Goal: Transaction & Acquisition: Purchase product/service

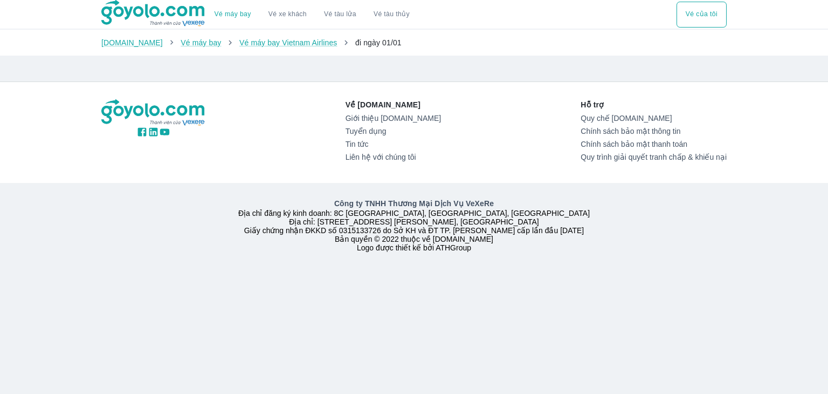
click at [164, 10] on img at bounding box center [153, 13] width 105 height 27
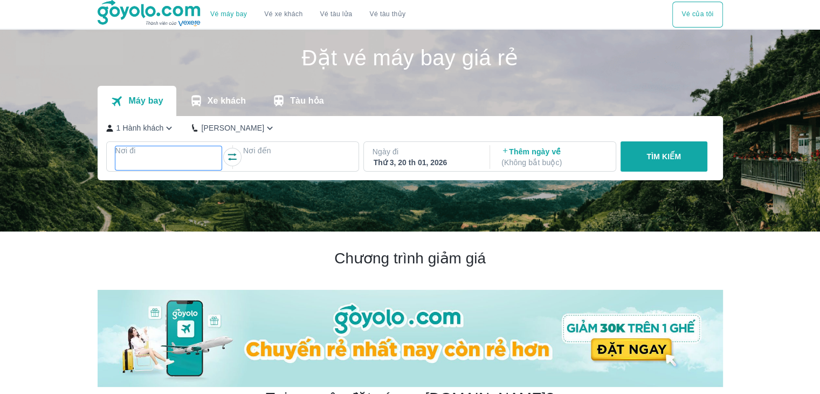
click at [151, 161] on div at bounding box center [168, 163] width 105 height 13
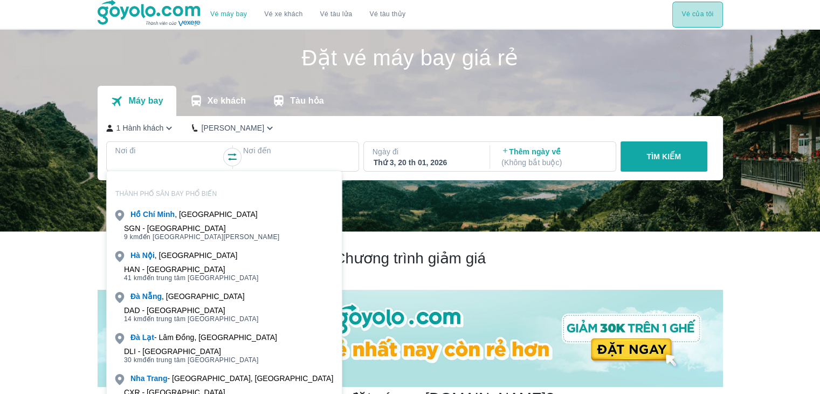
click at [716, 9] on button "Vé của tôi" at bounding box center [697, 15] width 50 height 26
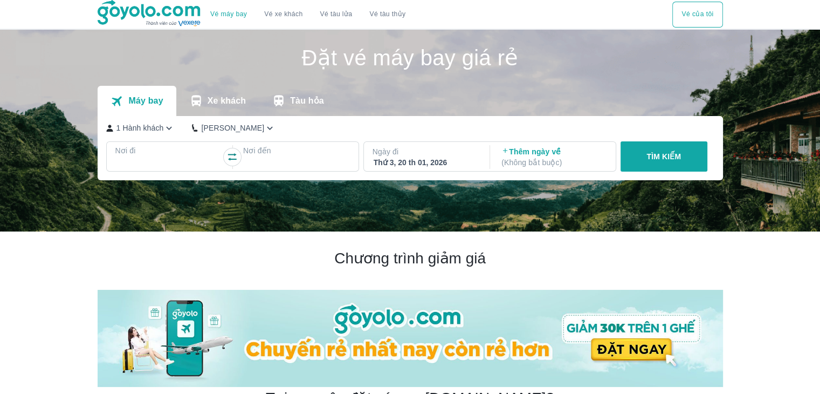
click at [701, 15] on button "Vé của tôi" at bounding box center [697, 15] width 50 height 26
click at [166, 153] on p "Nơi đi" at bounding box center [168, 150] width 107 height 11
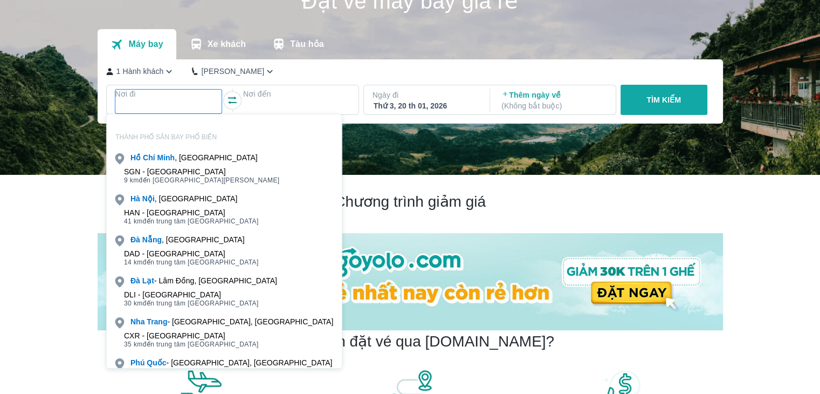
scroll to position [62, 0]
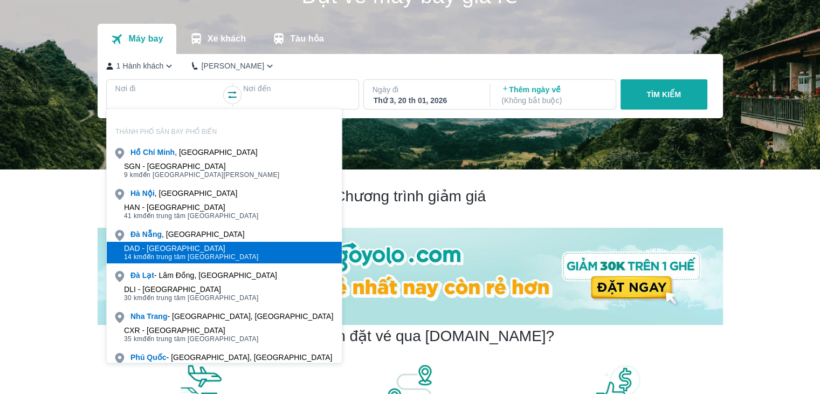
click at [201, 242] on div "DAD - [GEOGRAPHIC_DATA] 14 km đến trung tâm [GEOGRAPHIC_DATA]" at bounding box center [224, 253] width 235 height 22
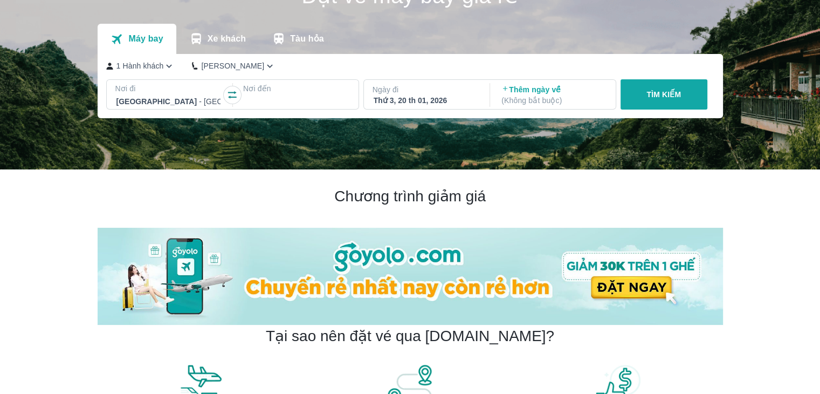
click at [301, 85] on p "Nơi đến" at bounding box center [296, 88] width 107 height 11
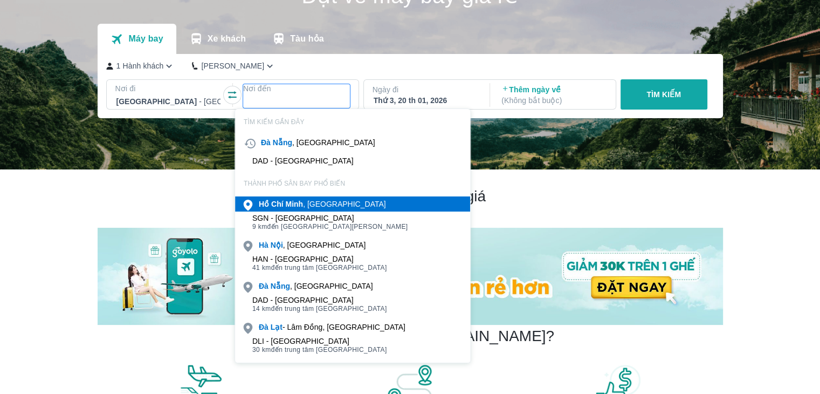
drag, startPoint x: 295, startPoint y: 211, endPoint x: 298, endPoint y: 199, distance: 11.5
click at [298, 199] on b "Minh" at bounding box center [295, 203] width 18 height 9
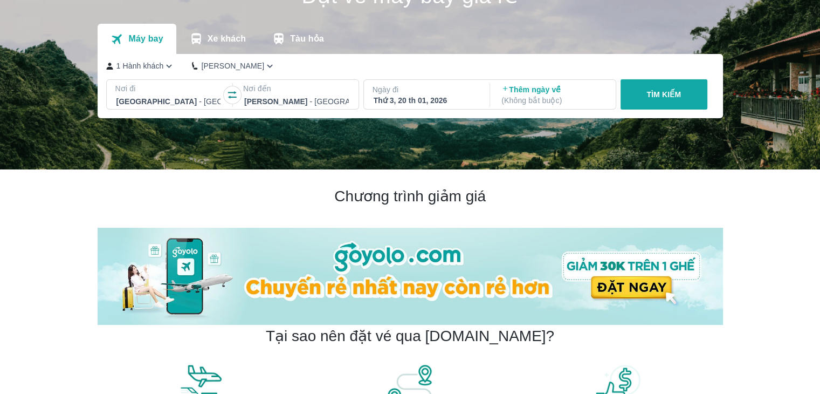
click at [164, 106] on div at bounding box center [168, 101] width 105 height 13
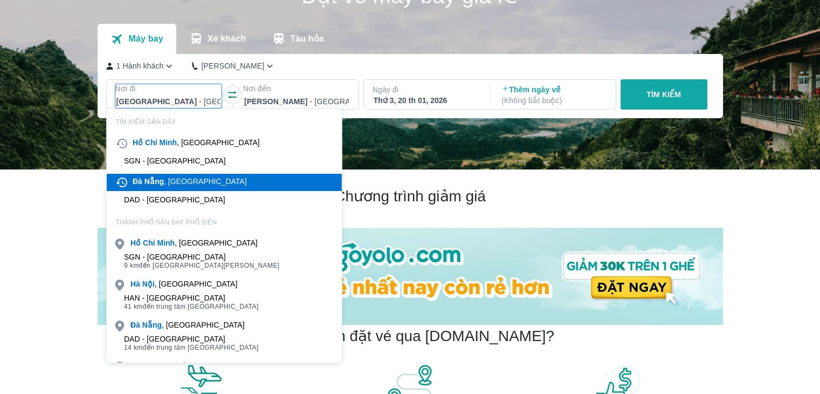
click at [181, 181] on div "[GEOGRAPHIC_DATA] , [GEOGRAPHIC_DATA]" at bounding box center [190, 181] width 114 height 11
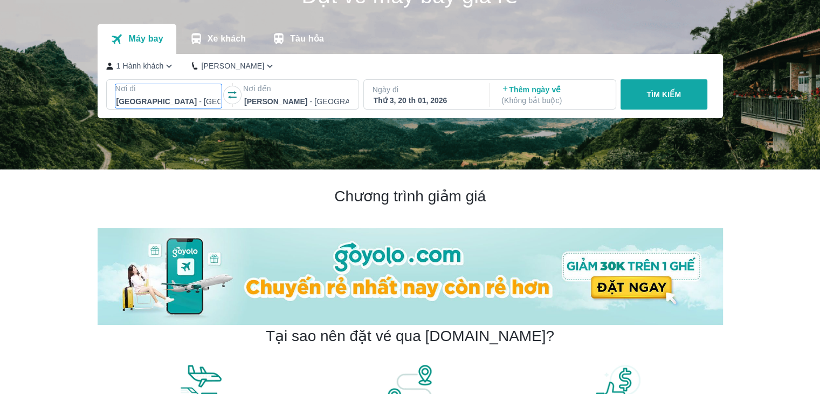
click at [192, 102] on div at bounding box center [168, 101] width 105 height 13
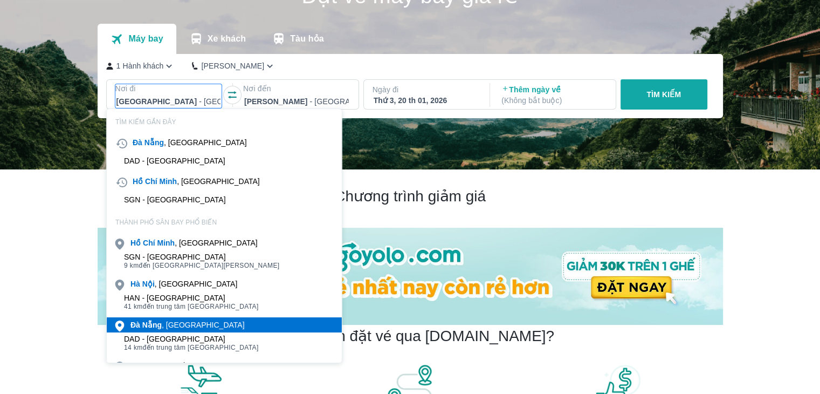
click at [173, 324] on div "[GEOGRAPHIC_DATA] , [GEOGRAPHIC_DATA]" at bounding box center [187, 324] width 114 height 11
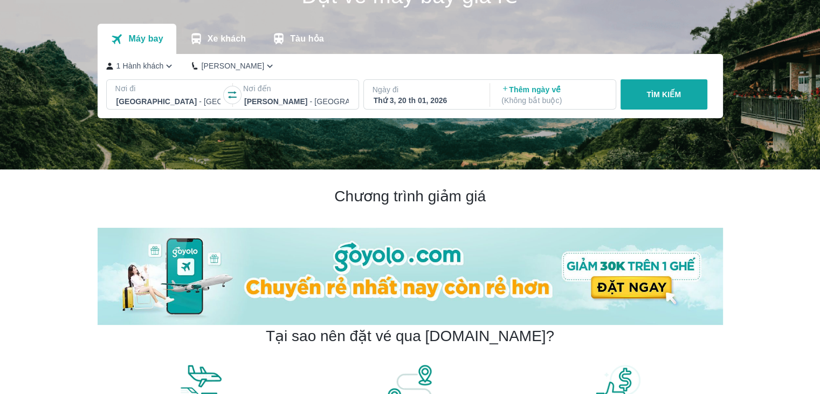
click at [166, 64] on icon "button" at bounding box center [168, 65] width 11 height 11
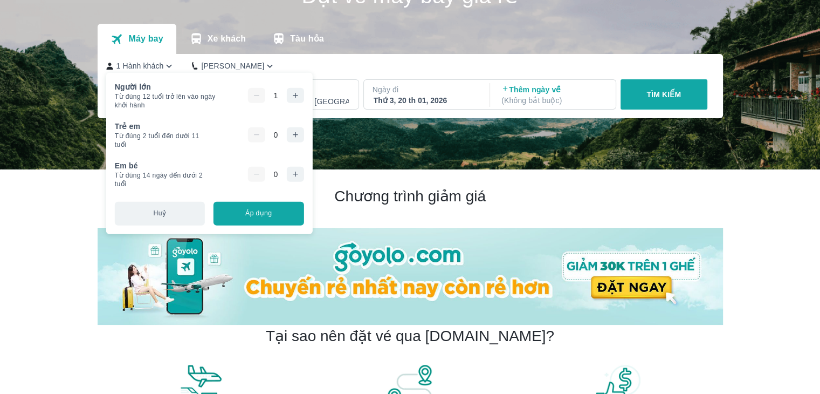
click at [289, 95] on button "button" at bounding box center [294, 95] width 17 height 15
click at [253, 211] on button "Áp dụng" at bounding box center [259, 213] width 90 height 24
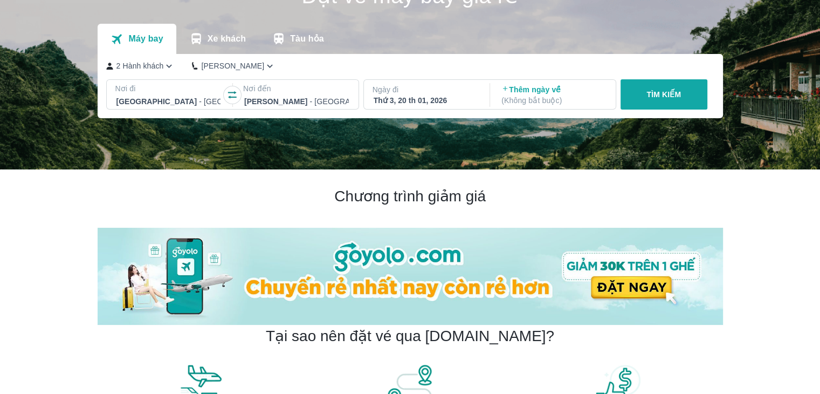
click at [461, 104] on div "Thứ 3, 20 th 01, 2026" at bounding box center [426, 100] width 105 height 11
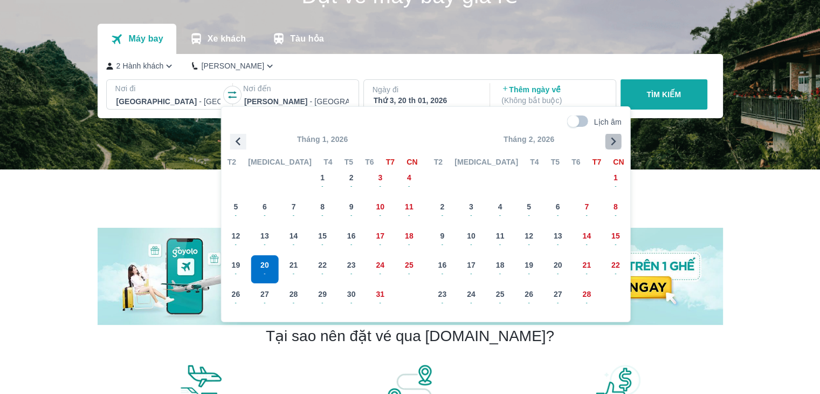
click at [609, 140] on icon "button" at bounding box center [613, 141] width 16 height 16
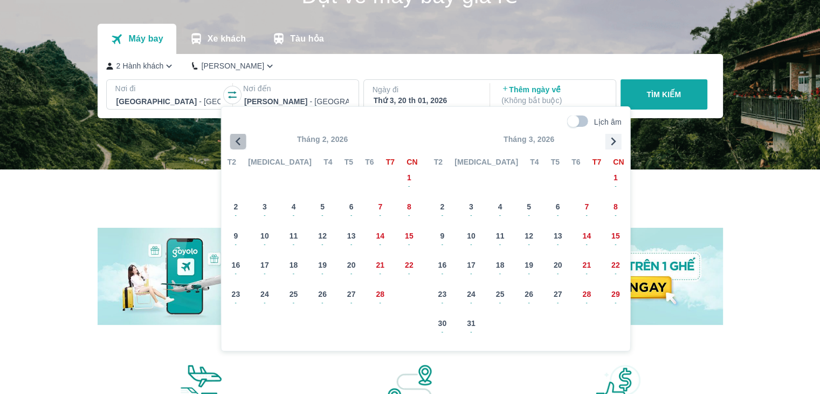
click at [237, 141] on icon "button" at bounding box center [238, 141] width 5 height 8
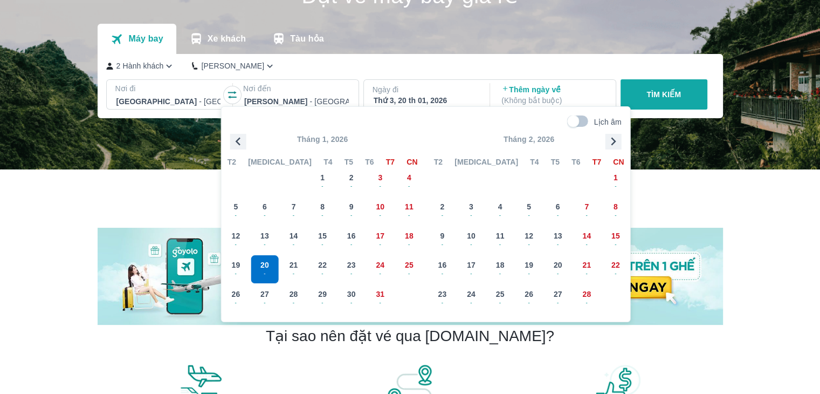
click at [426, 74] on div "2 Hành khách Phổ Thông Nơi đi [GEOGRAPHIC_DATA] - [GEOGRAPHIC_DATA] Nơi đến [GE…" at bounding box center [410, 86] width 625 height 64
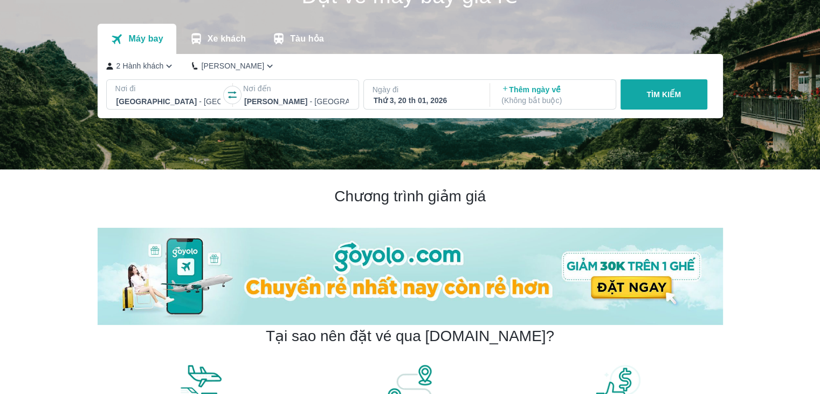
click at [694, 95] on button "TÌM KIẾM" at bounding box center [664, 94] width 87 height 30
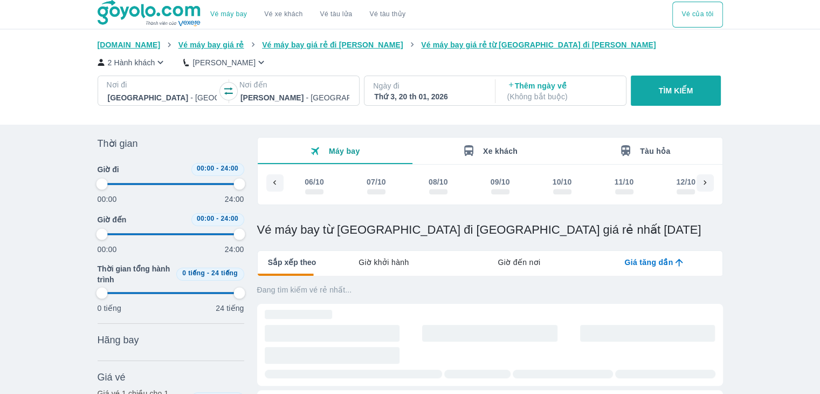
scroll to position [0, 6569]
type input "97.9166666666667"
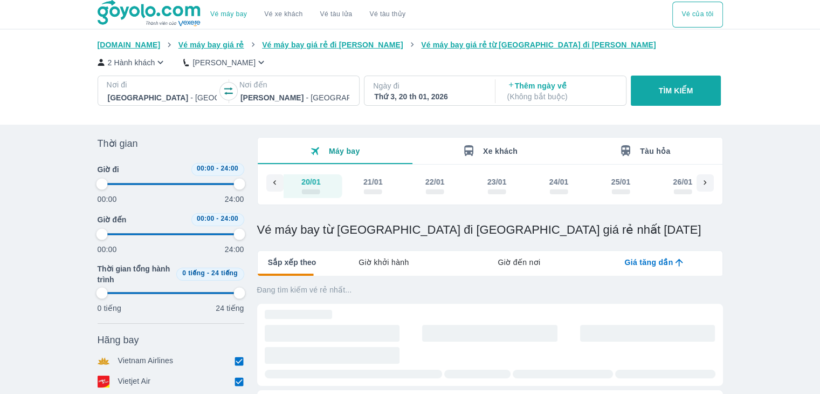
type input "97.9166666666667"
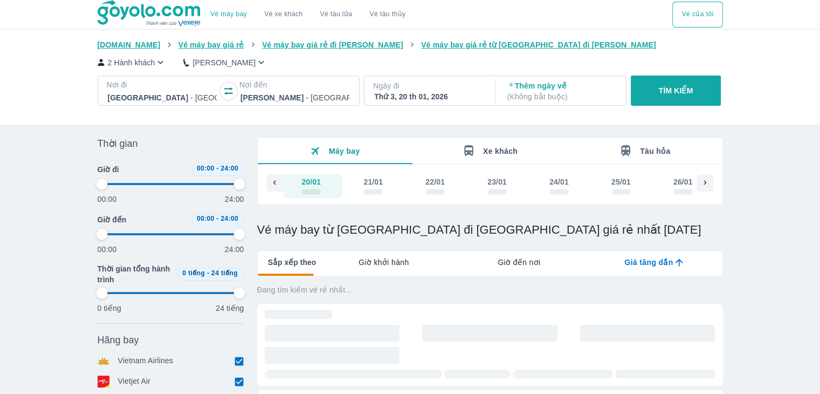
type input "97.9166666666667"
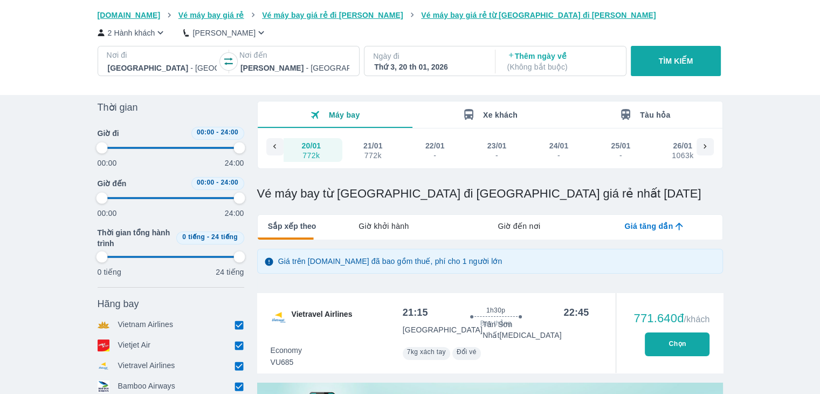
type input "97.9166666666667"
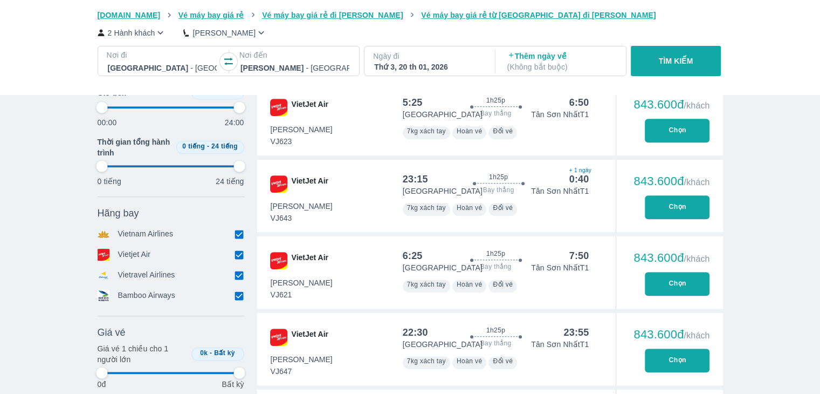
type input "97.9166666666667"
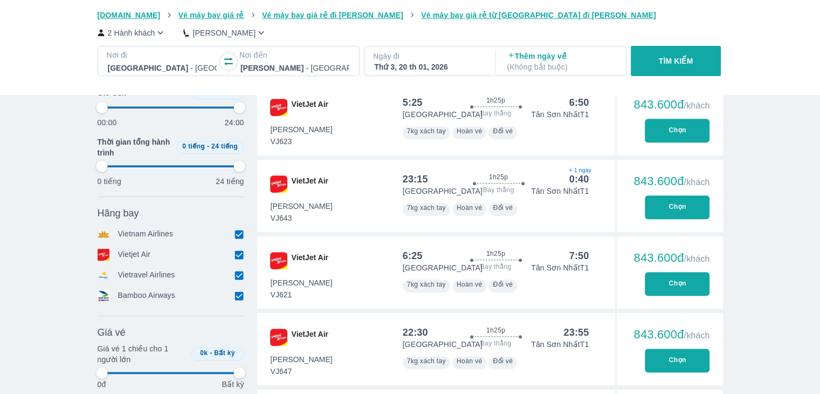
type input "97.9166666666667"
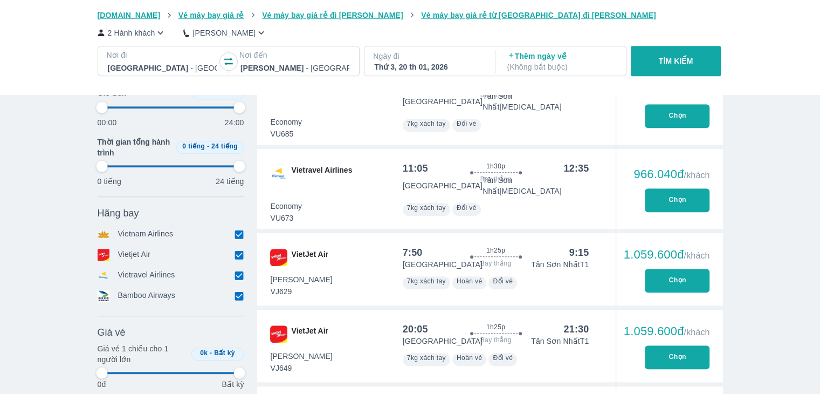
type input "97.9166666666667"
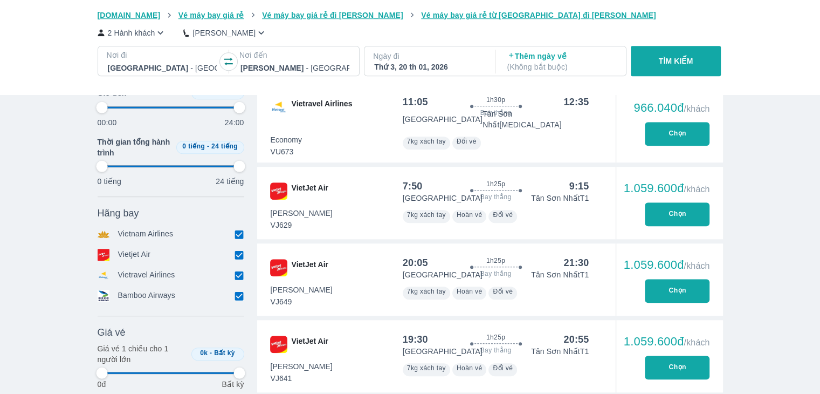
scroll to position [1078, 0]
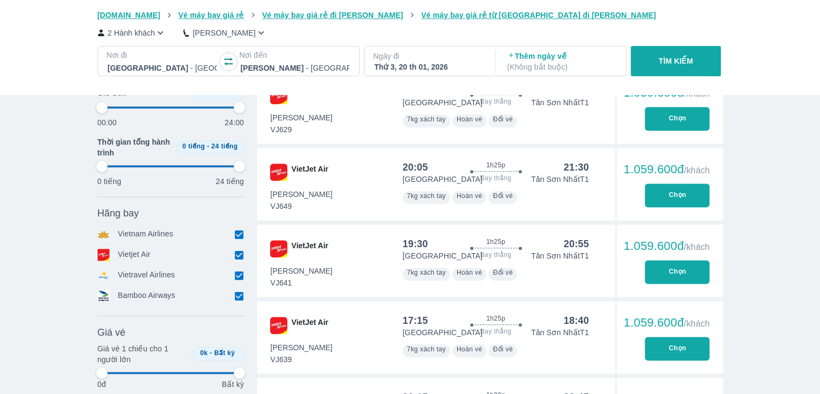
type input "97.9166666666667"
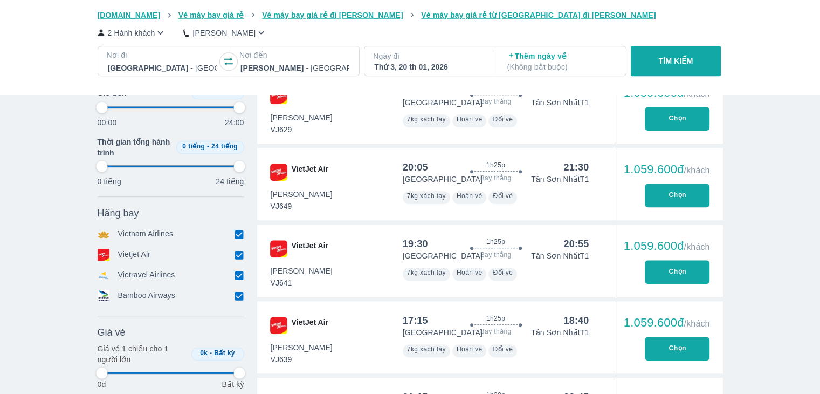
type input "97.9166666666667"
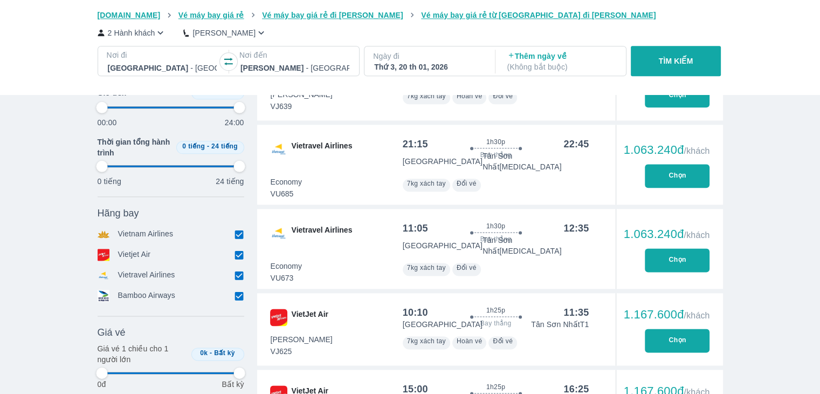
type input "97.9166666666667"
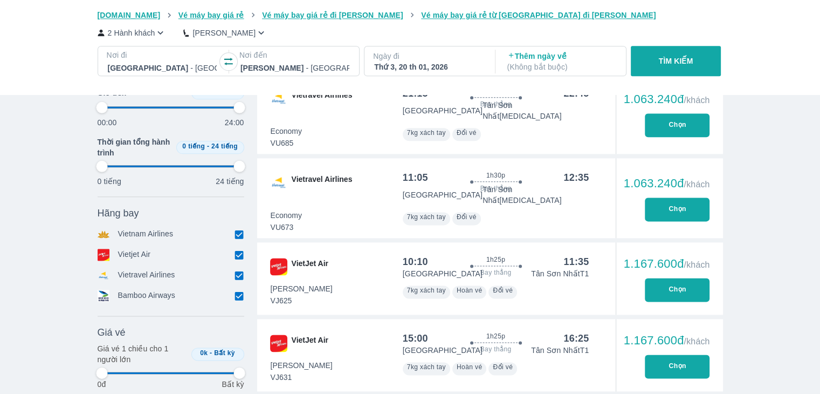
type input "97.9166666666667"
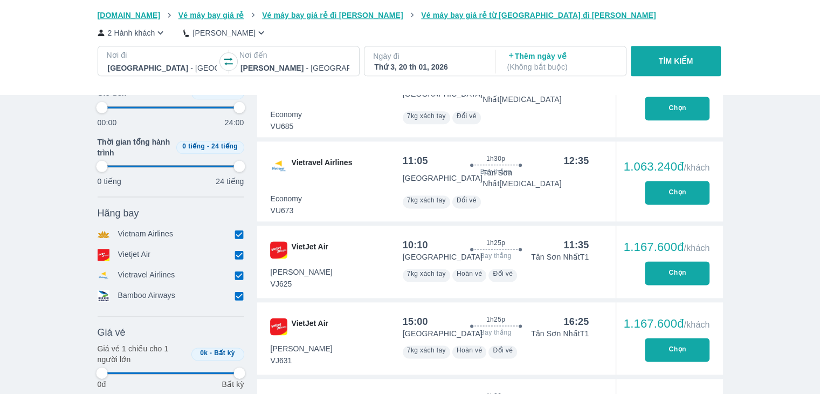
type input "97.9166666666667"
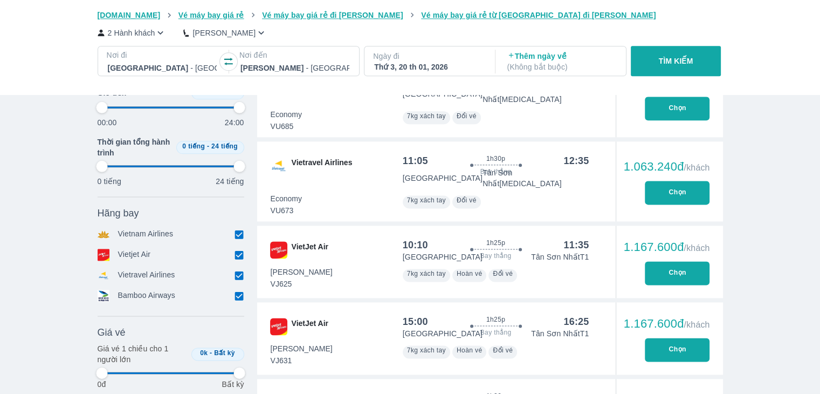
type input "97.9166666666667"
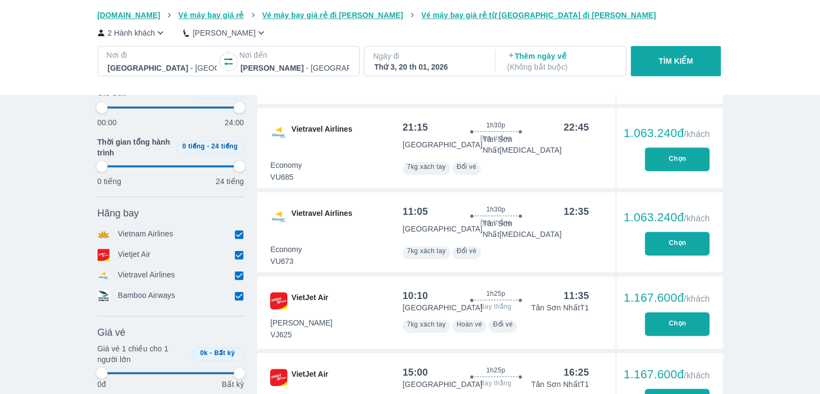
type input "97.9166666666667"
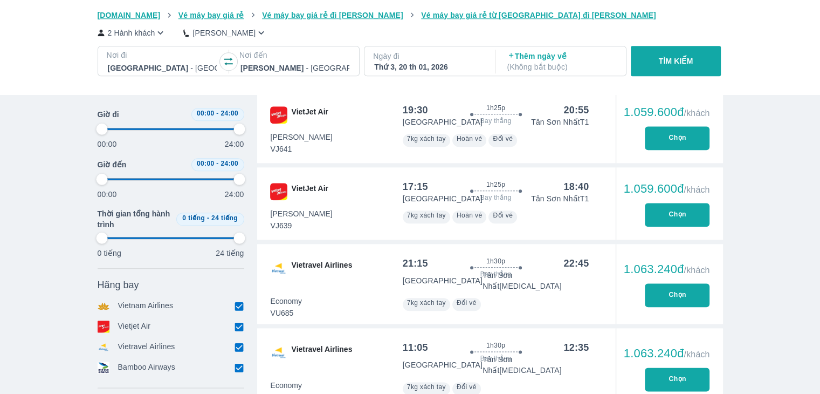
type input "97.9166666666667"
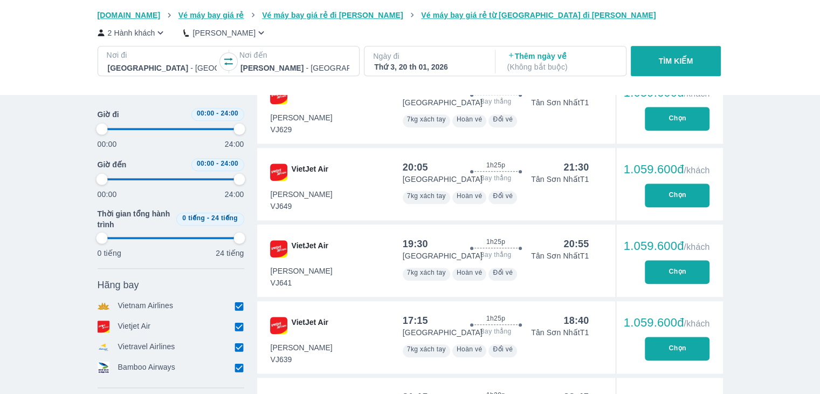
type input "97.9166666666667"
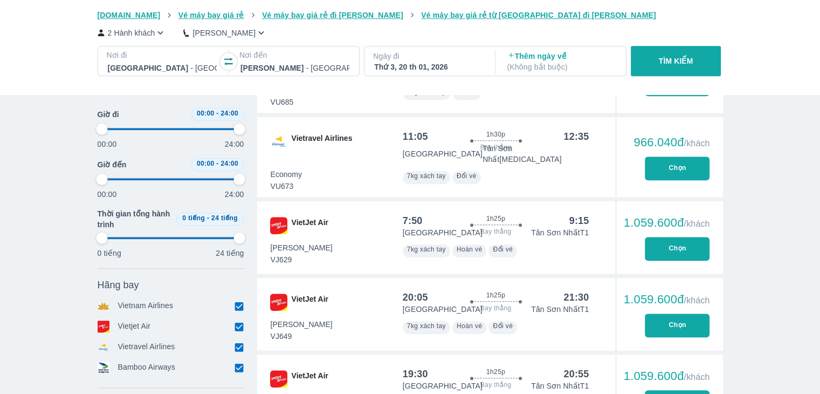
scroll to position [863, 0]
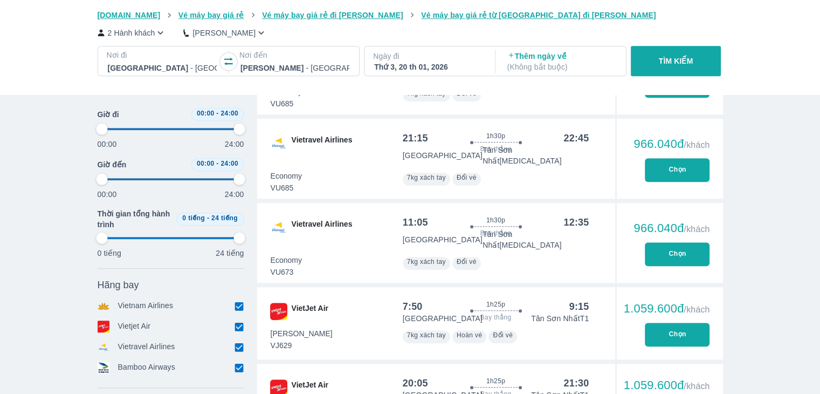
type input "97.9166666666667"
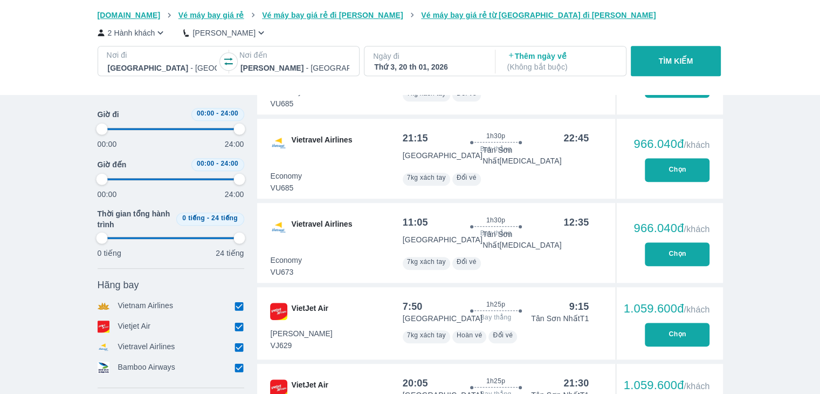
type input "97.9166666666667"
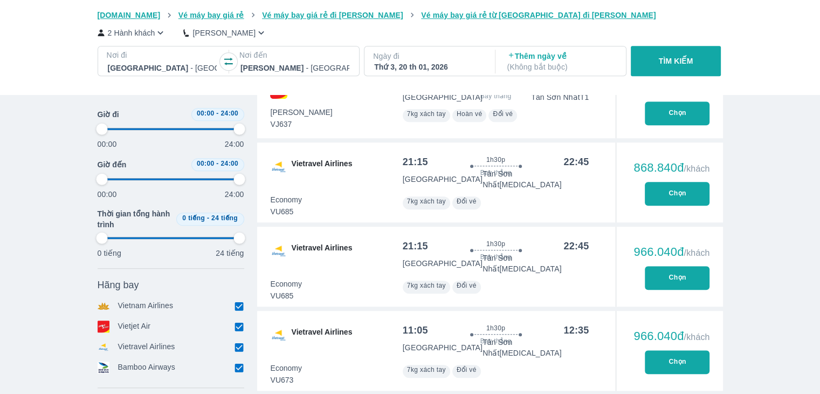
type input "97.9166666666667"
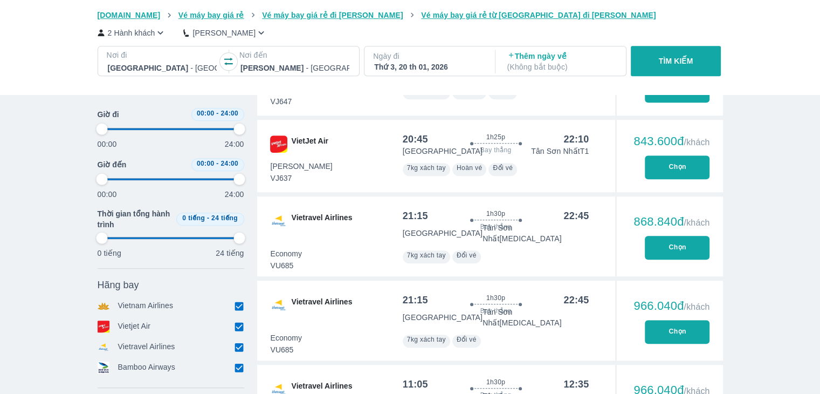
type input "97.9166666666667"
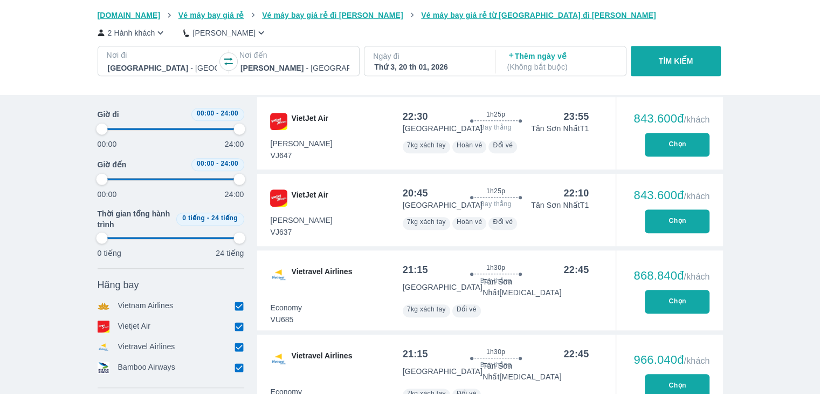
type input "97.9166666666667"
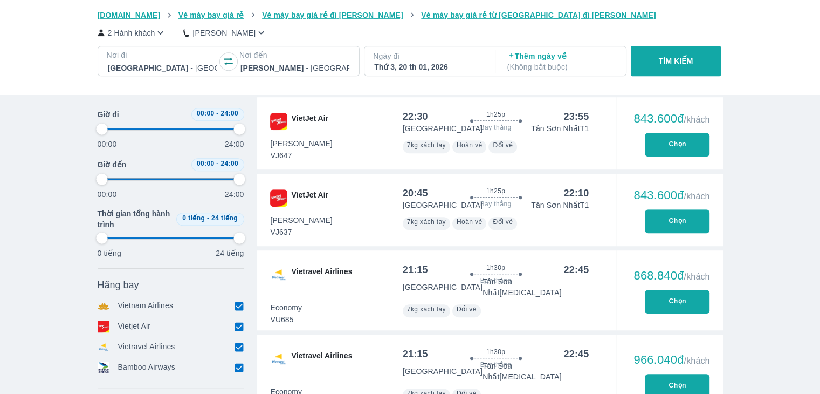
type input "97.9166666666667"
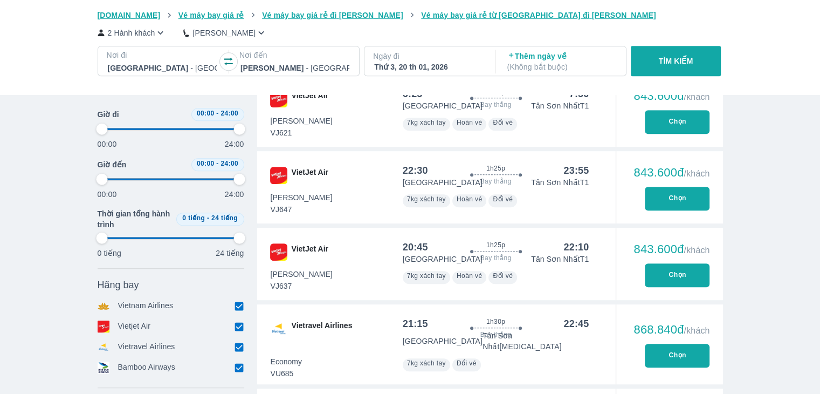
scroll to position [539, 0]
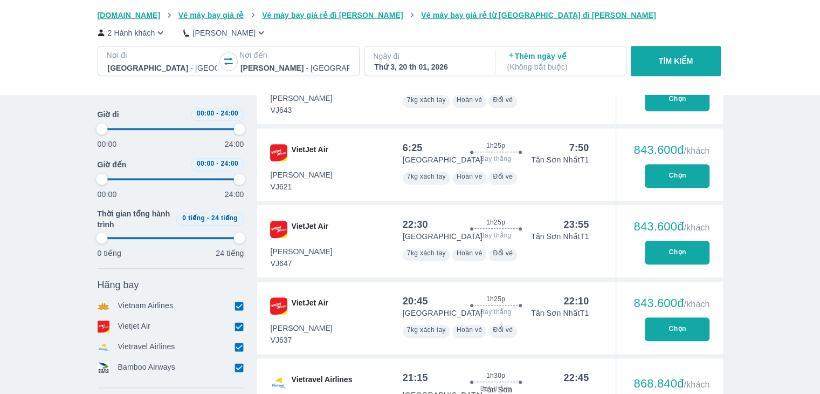
type input "97.9166666666667"
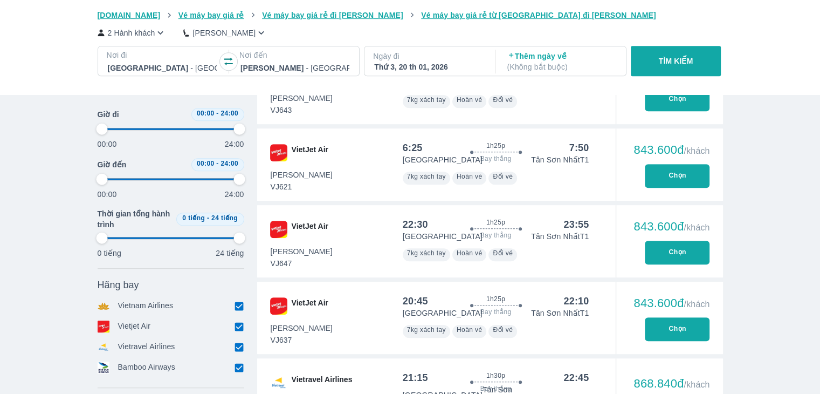
type input "97.9166666666667"
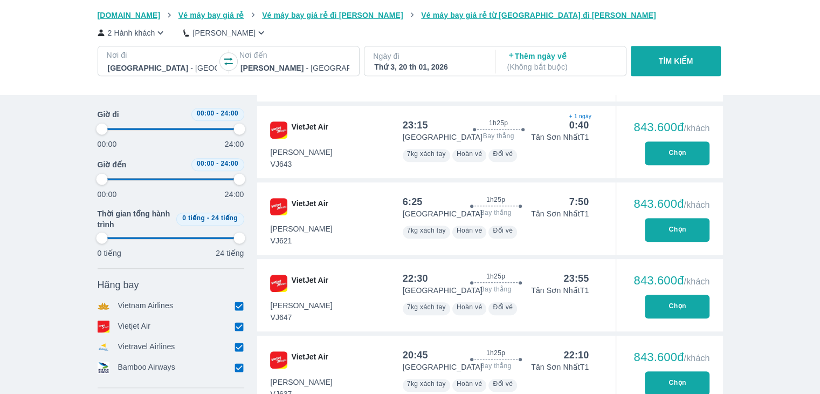
type input "97.9166666666667"
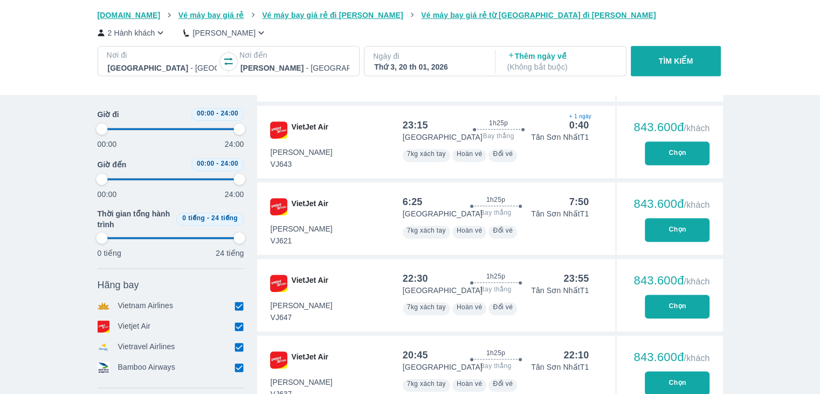
type input "97.9166666666667"
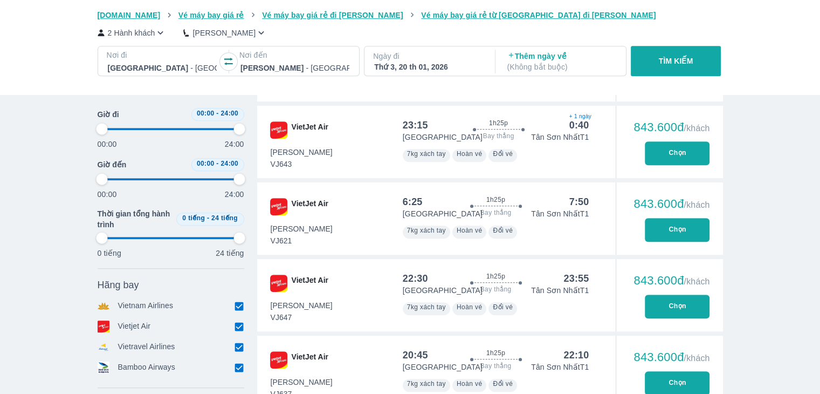
type input "97.9166666666667"
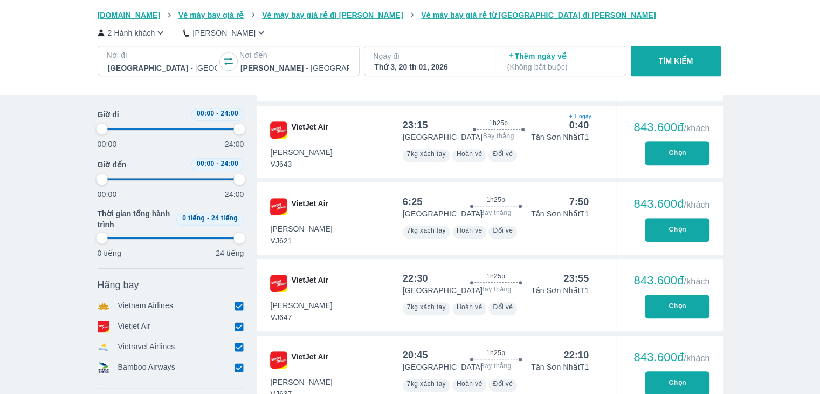
type input "97.9166666666667"
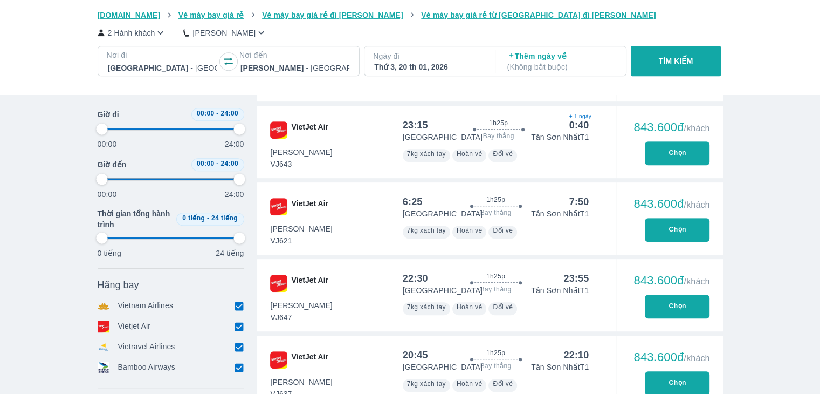
type input "97.9166666666667"
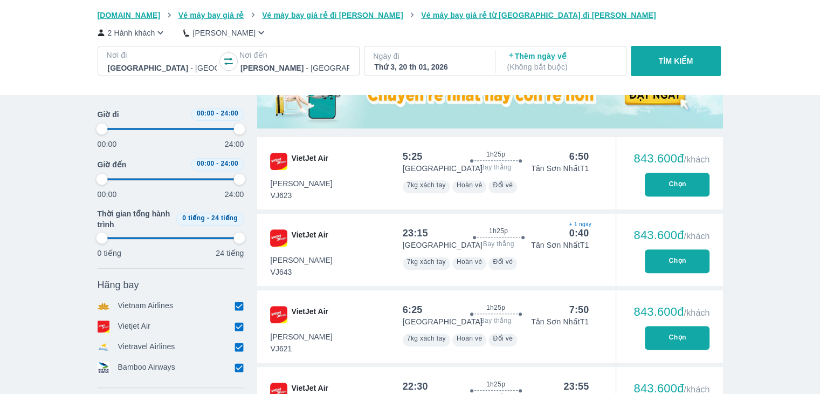
type input "97.9166666666667"
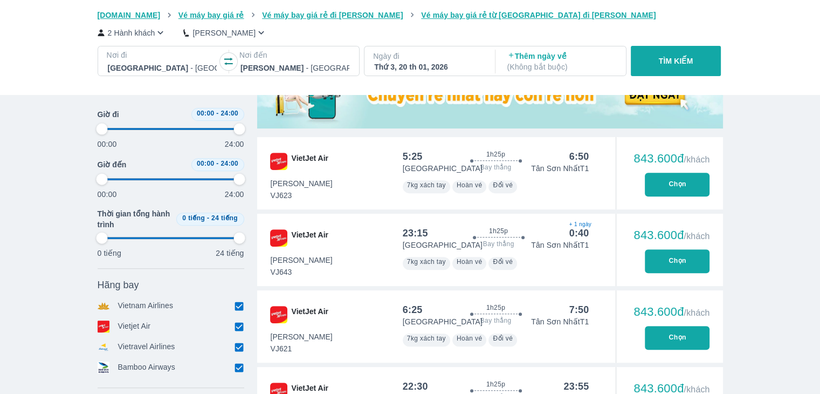
type input "97.9166666666667"
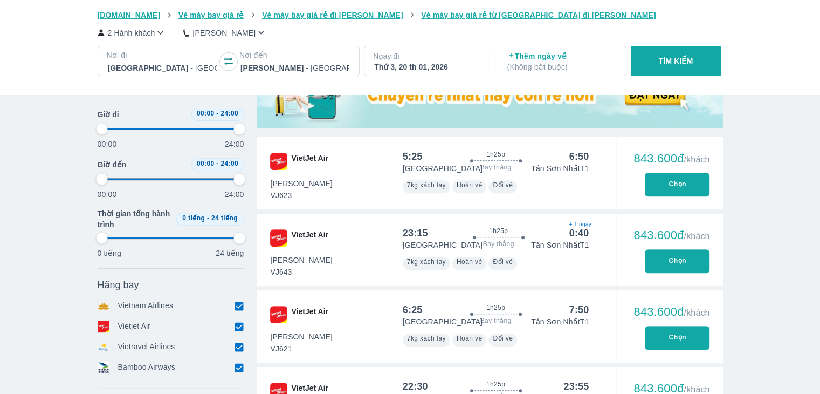
type input "97.9166666666667"
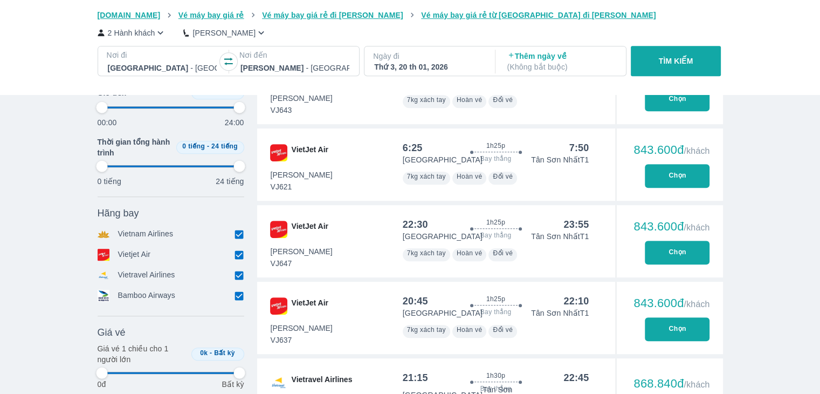
type input "97.9166666666667"
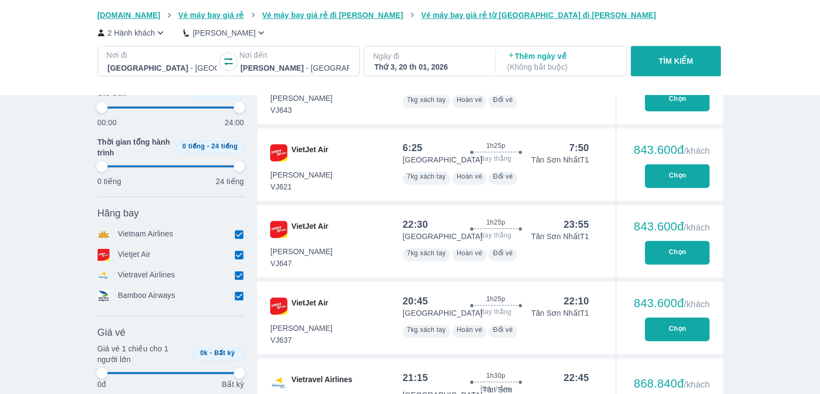
type input "97.9166666666667"
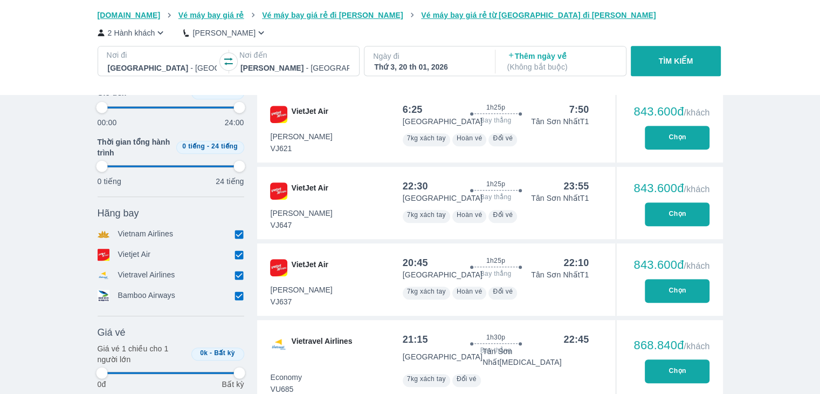
scroll to position [593, 0]
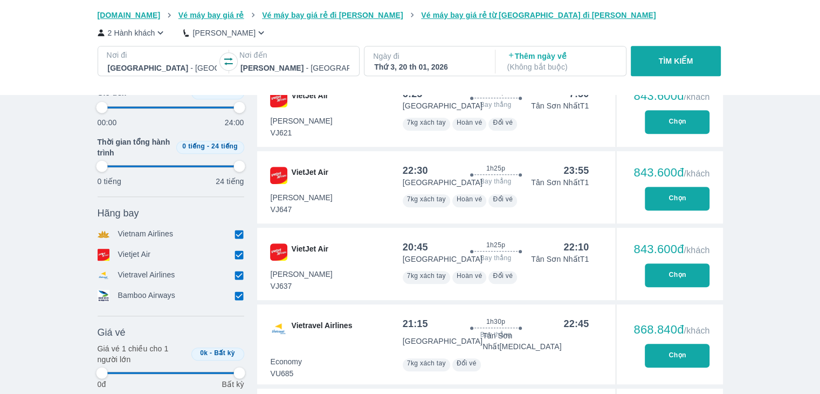
type input "97.9166666666667"
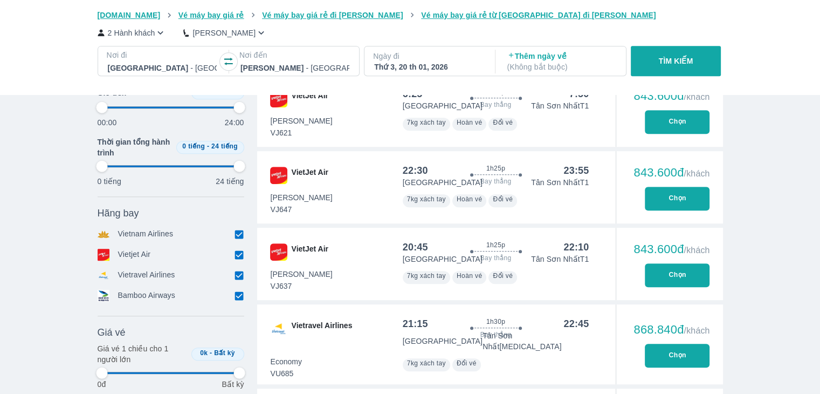
type input "97.9166666666667"
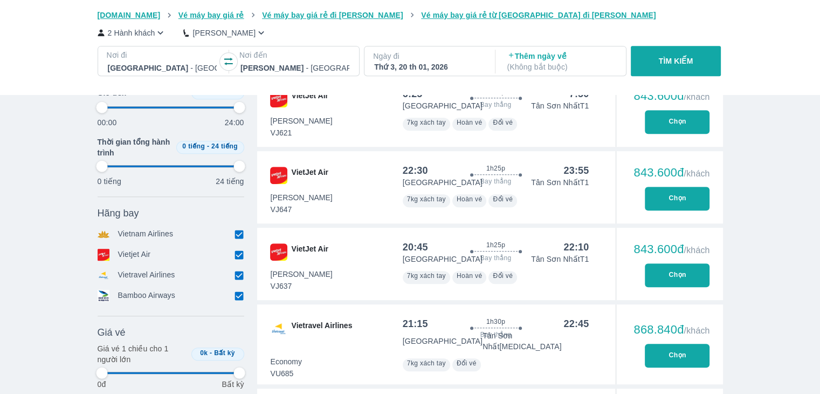
type input "97.9166666666667"
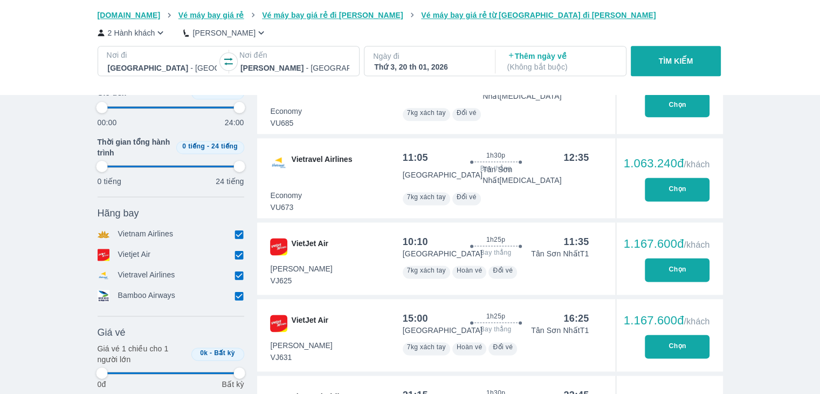
scroll to position [1456, 0]
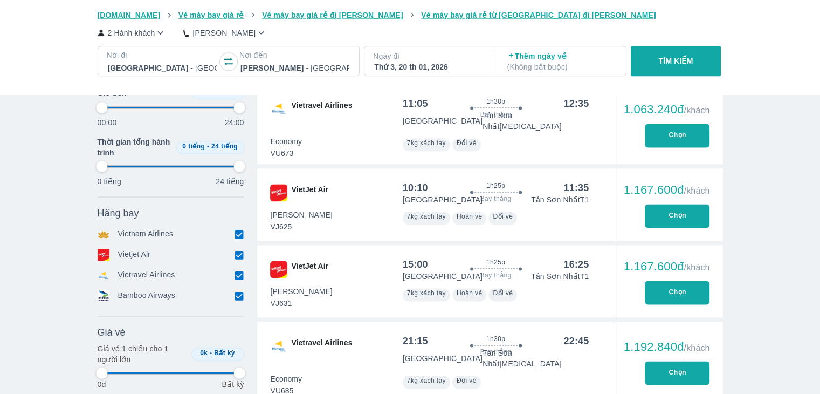
click at [682, 280] on button "Chọn" at bounding box center [677, 292] width 65 height 24
type input "97.9166666666667"
